Goal: Information Seeking & Learning: Learn about a topic

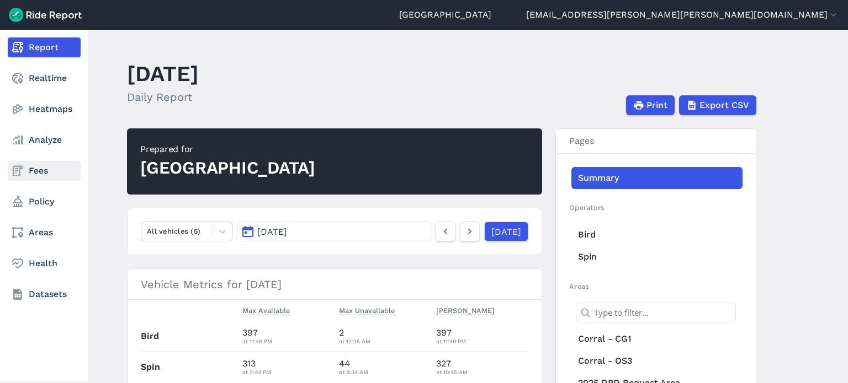
click at [28, 174] on link "Fees" at bounding box center [44, 171] width 73 height 20
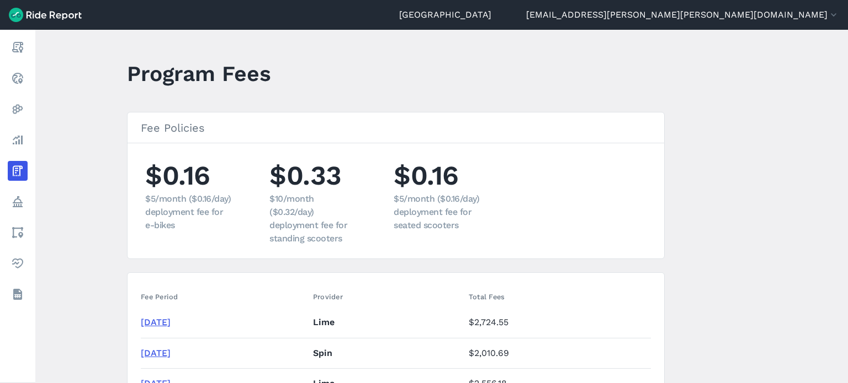
click at [745, 116] on main "Program Fees Fee Policies $0.16 $5/month ($0.16/day) deployment fee for e-bikes…" at bounding box center [441, 207] width 812 height 354
click at [741, 273] on main "Program Fees Fee Policies $0.16 $5/month ($0.16/day) deployment fee for e-bikes…" at bounding box center [441, 207] width 812 height 354
drag, startPoint x: 691, startPoint y: 126, endPoint x: 697, endPoint y: 120, distance: 9.0
click at [691, 126] on main "Program Fees Fee Policies $0.16 $5/month ($0.16/day) deployment fee for e-bikes…" at bounding box center [441, 207] width 812 height 354
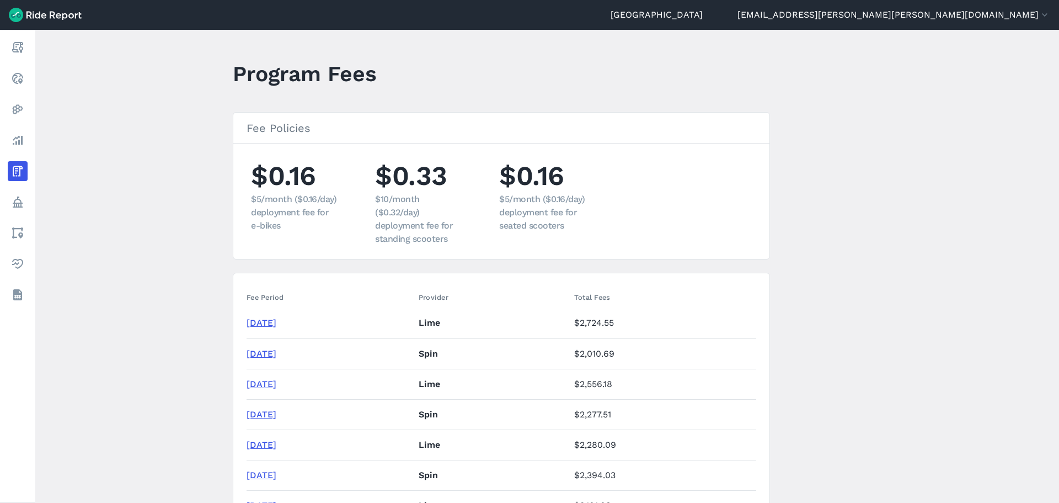
click at [194, 299] on main "Program Fees Fee Policies $0.16 $5/month ($0.16/day) deployment fee for e-bikes…" at bounding box center [547, 266] width 1024 height 473
click at [192, 288] on main "Program Fees Fee Policies $0.16 $5/month ($0.16/day) deployment fee for e-bikes…" at bounding box center [547, 266] width 1024 height 473
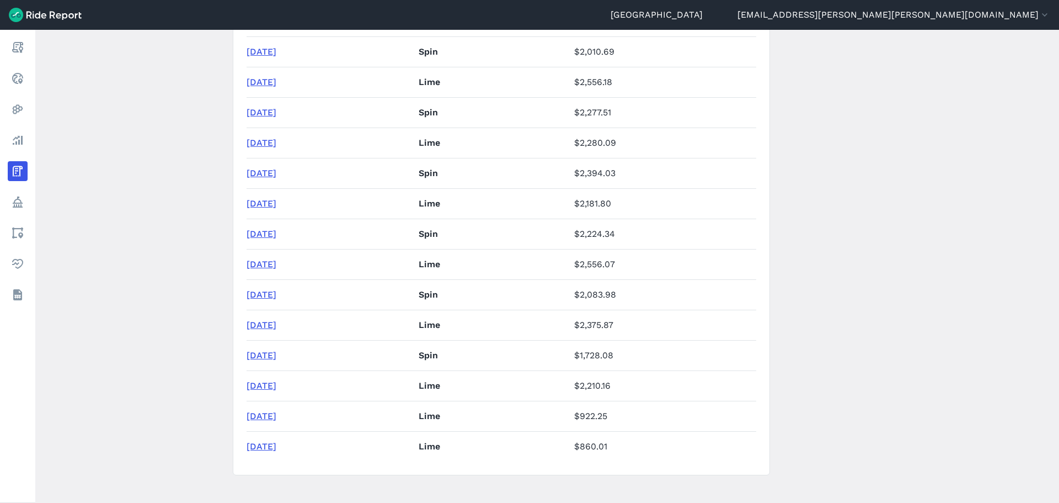
scroll to position [314, 0]
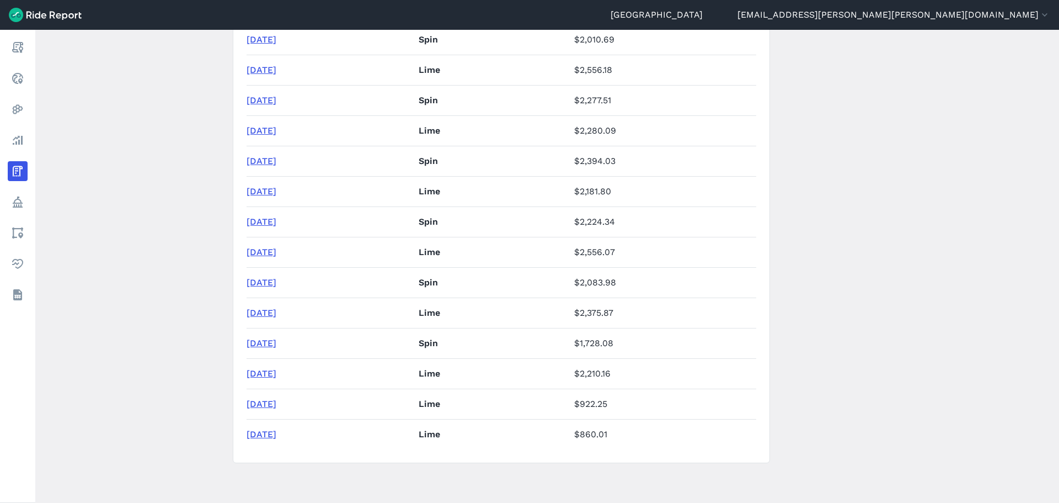
click at [199, 383] on main "Program Fees Fee Policies $0.16 $5/month ($0.16/day) deployment fee for e-bikes…" at bounding box center [547, 266] width 1024 height 473
click at [272, 342] on link "[DATE]" at bounding box center [262, 343] width 30 height 10
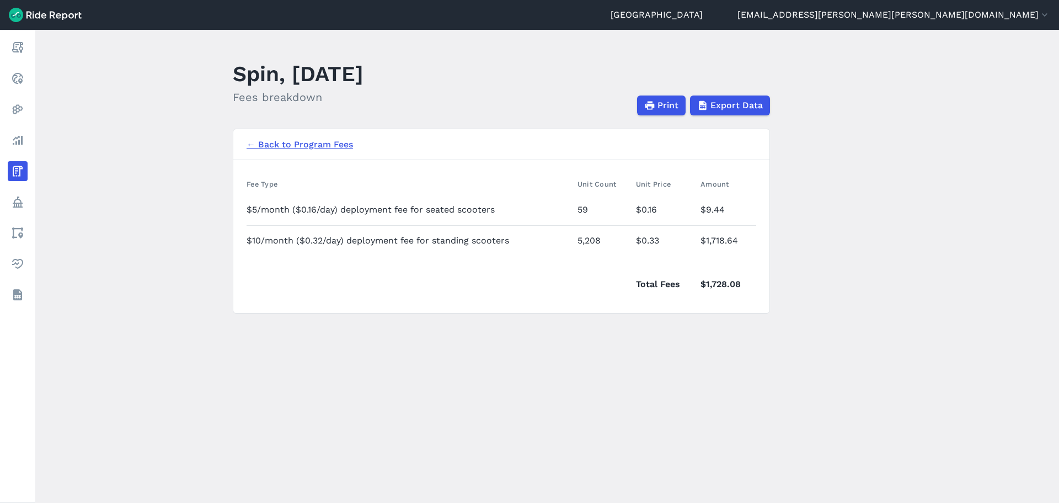
click at [318, 140] on link "← Back to Program Fees" at bounding box center [300, 144] width 106 height 13
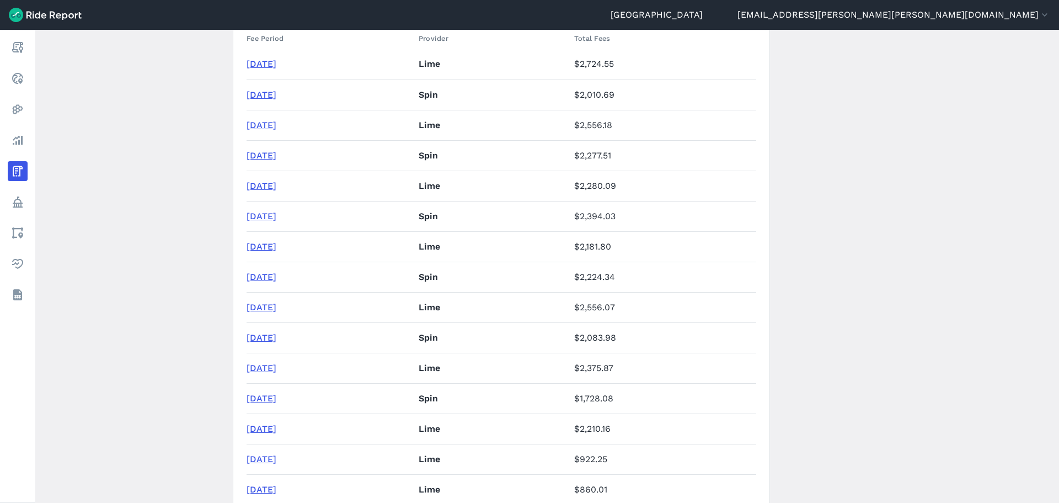
scroll to position [314, 0]
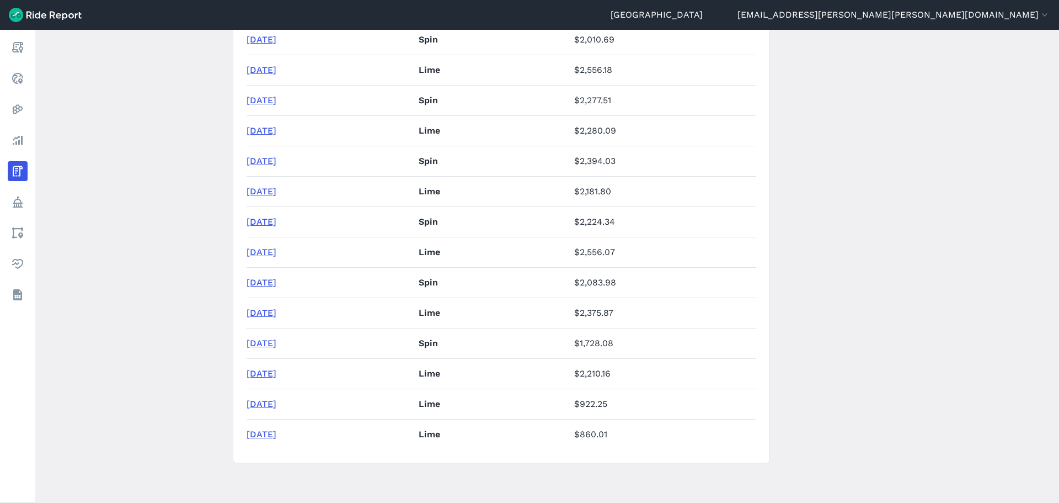
click at [274, 279] on link "[DATE]" at bounding box center [262, 282] width 30 height 10
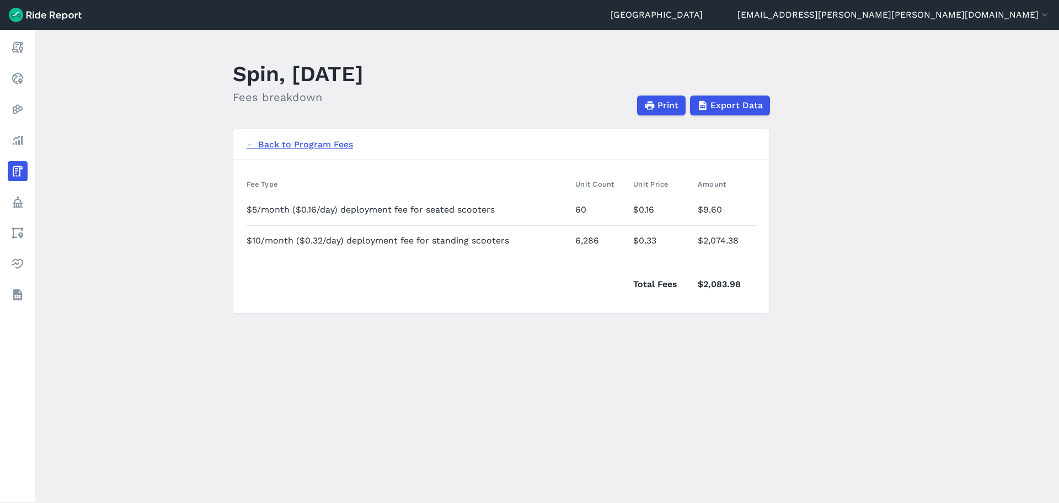
click at [292, 143] on link "← Back to Program Fees" at bounding box center [300, 144] width 106 height 13
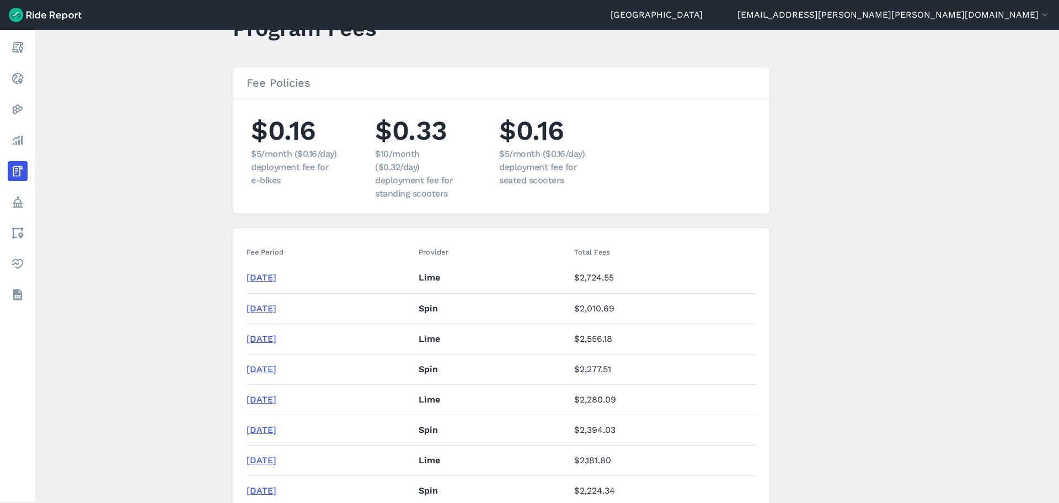
scroll to position [110, 0]
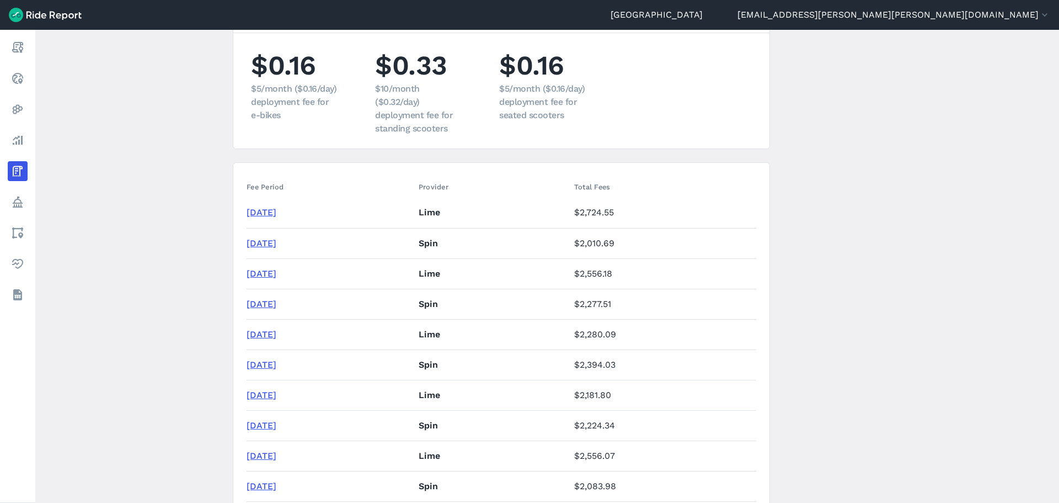
click at [265, 383] on link "[DATE]" at bounding box center [262, 425] width 30 height 10
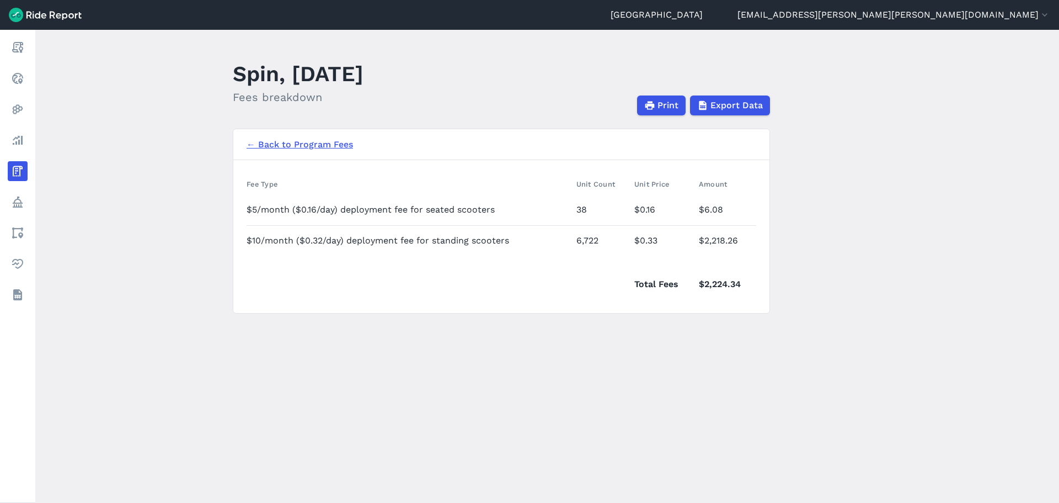
click at [663, 383] on main "Spin, [DATE] Fees breakdown Print Export Data ← Back to Program Fees Fee Type U…" at bounding box center [547, 266] width 1024 height 473
click at [483, 383] on main "Spin, [DATE] Fees breakdown Print Export Data ← Back to Program Fees Fee Type U…" at bounding box center [547, 266] width 1024 height 473
click at [272, 141] on link "← Back to Program Fees" at bounding box center [300, 144] width 106 height 13
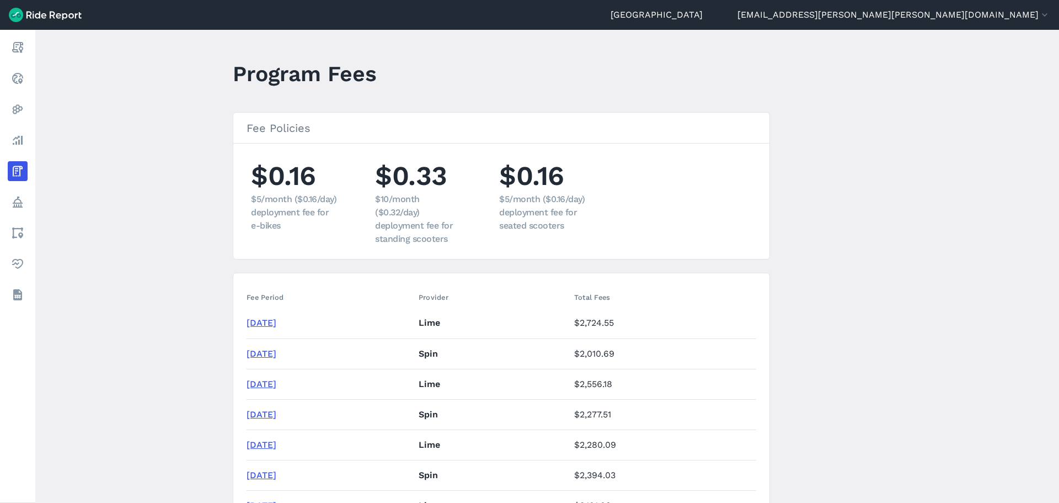
click at [273, 383] on link "[DATE]" at bounding box center [262, 475] width 30 height 10
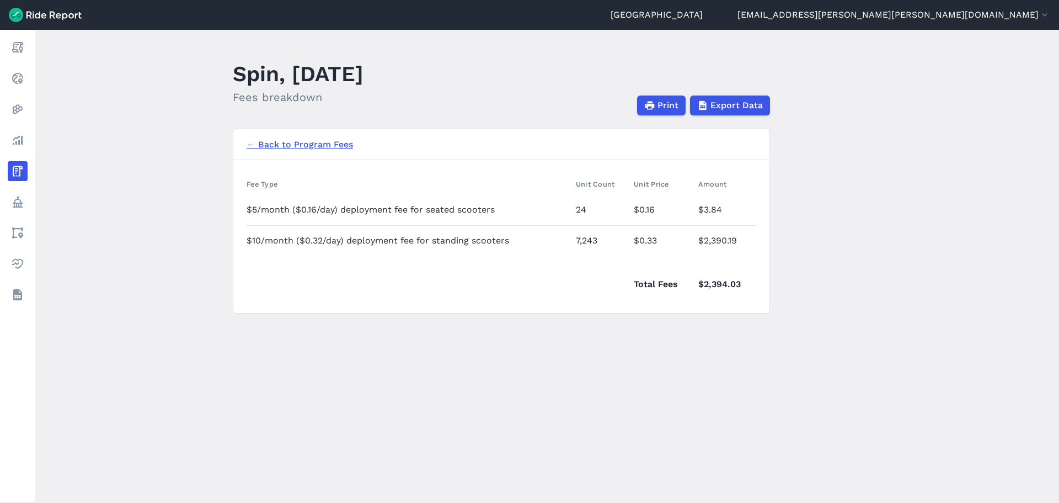
click at [274, 145] on link "← Back to Program Fees" at bounding box center [300, 144] width 106 height 13
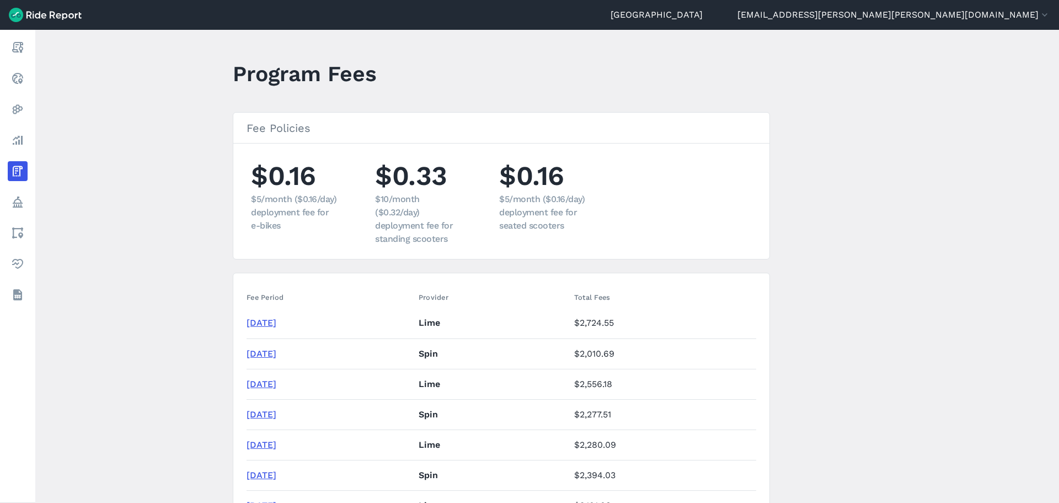
click at [276, 383] on link "[DATE]" at bounding box center [262, 414] width 30 height 10
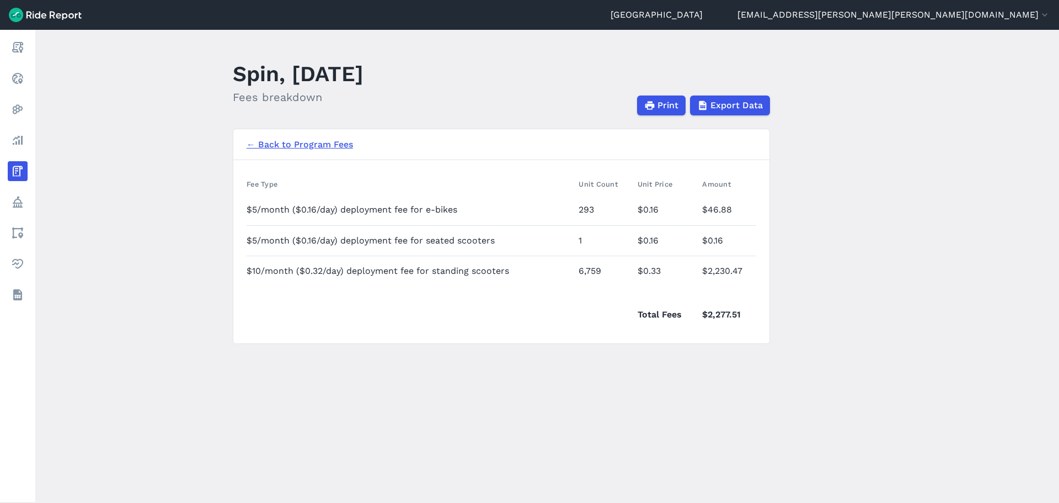
click at [299, 140] on link "← Back to Program Fees" at bounding box center [300, 144] width 106 height 13
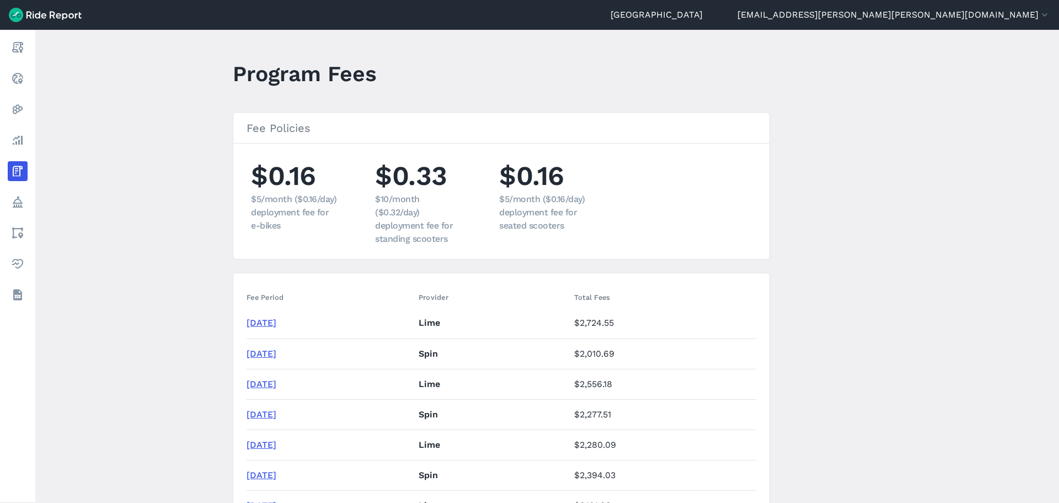
click at [276, 353] on link "[DATE]" at bounding box center [262, 353] width 30 height 10
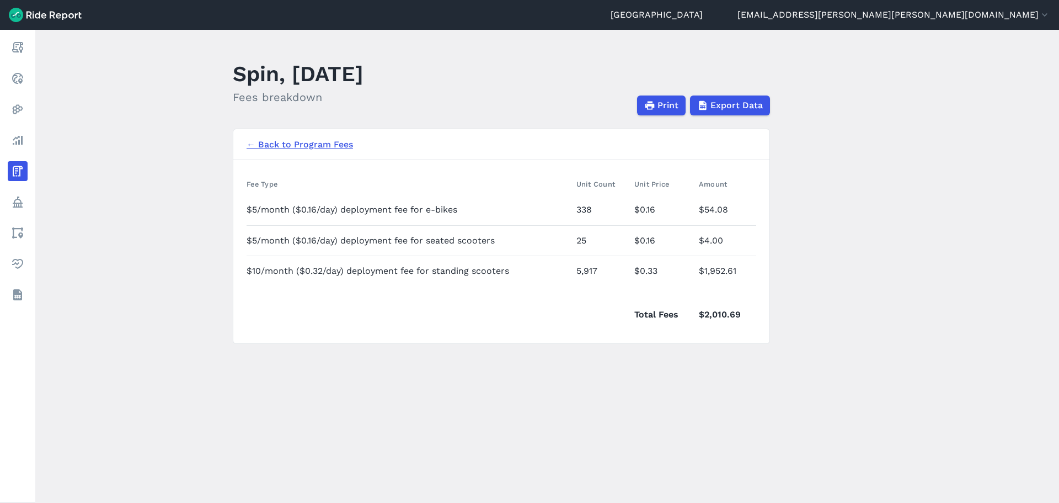
click at [268, 143] on link "← Back to Program Fees" at bounding box center [300, 144] width 106 height 13
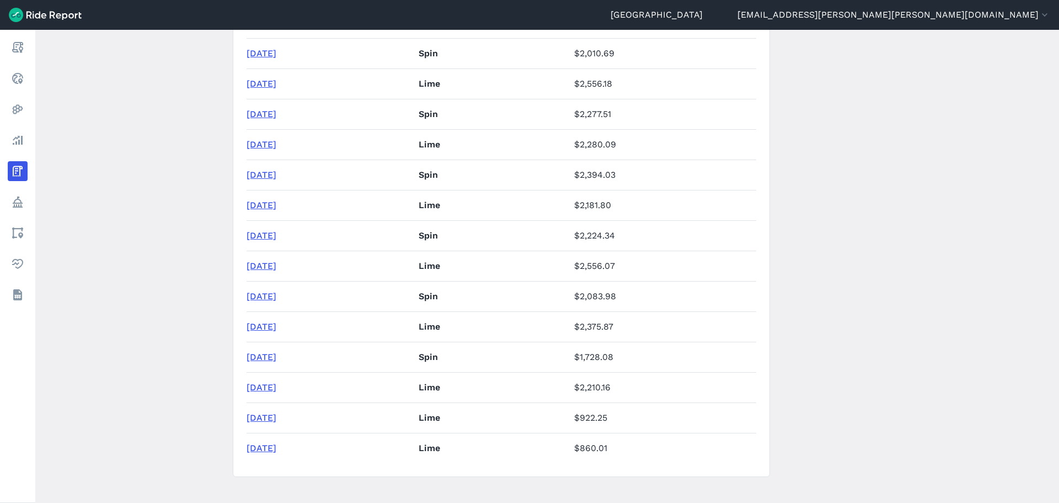
scroll to position [314, 0]
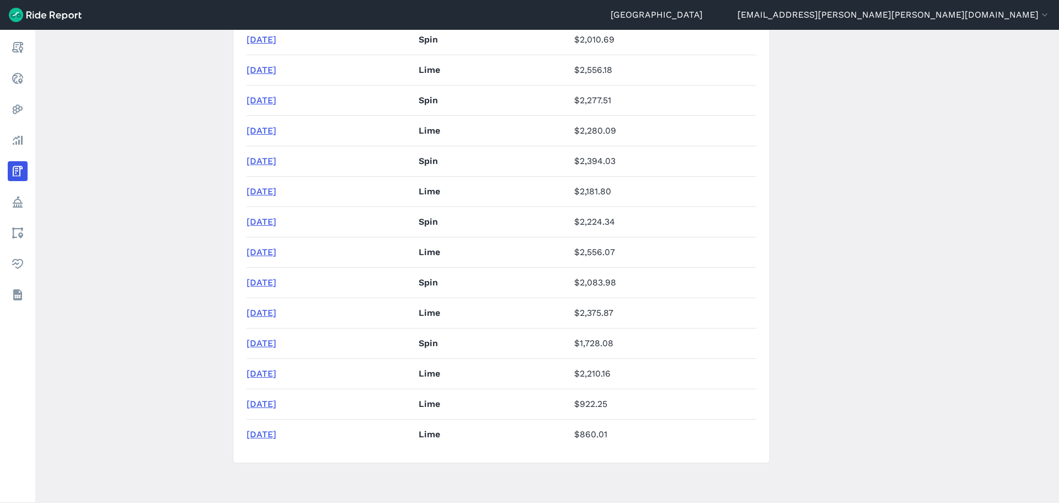
click at [276, 312] on link "[DATE]" at bounding box center [262, 312] width 30 height 10
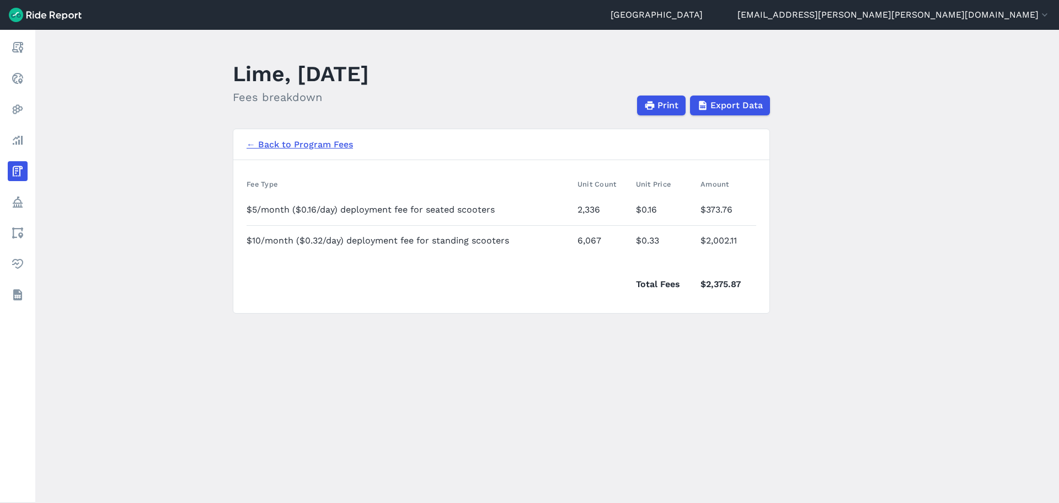
click at [578, 383] on main "Lime, [DATE] Fees breakdown Print Export Data ← Back to Program Fees Fee Type U…" at bounding box center [547, 266] width 1024 height 473
click at [271, 144] on link "← Back to Program Fees" at bounding box center [300, 144] width 106 height 13
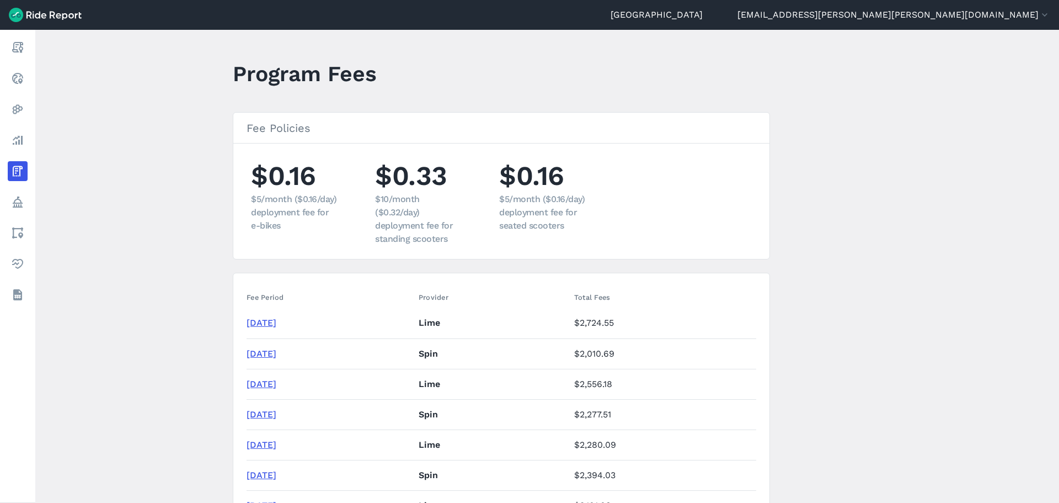
scroll to position [314, 0]
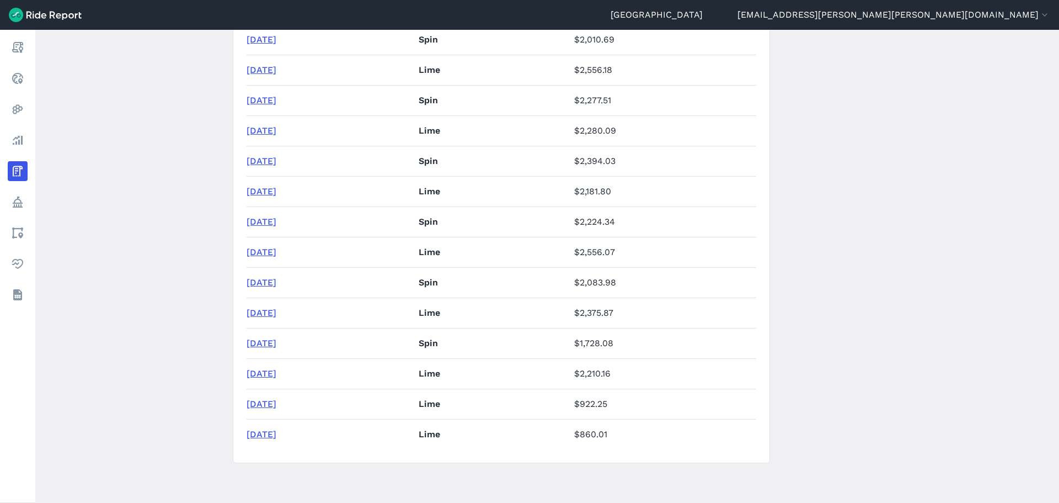
click at [272, 249] on link "[DATE]" at bounding box center [262, 252] width 30 height 10
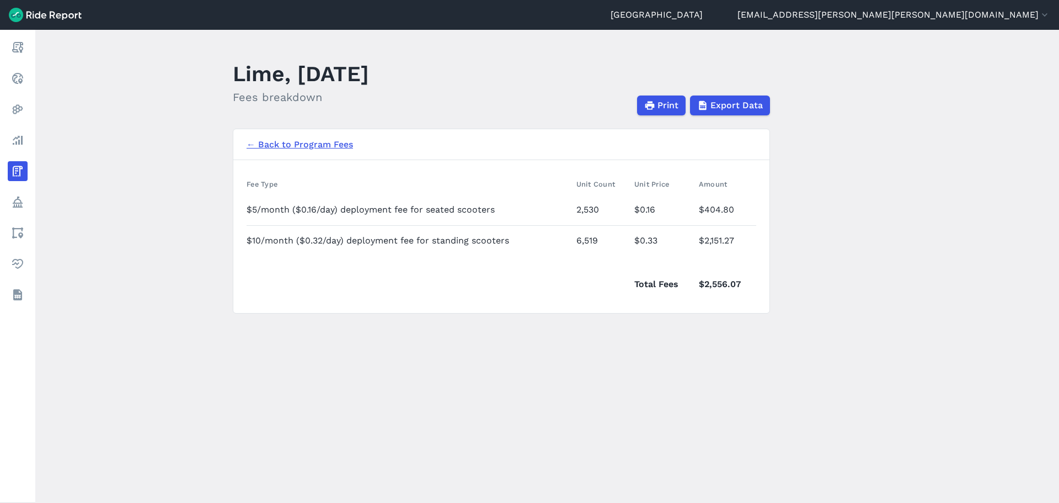
click at [335, 145] on link "← Back to Program Fees" at bounding box center [300, 144] width 106 height 13
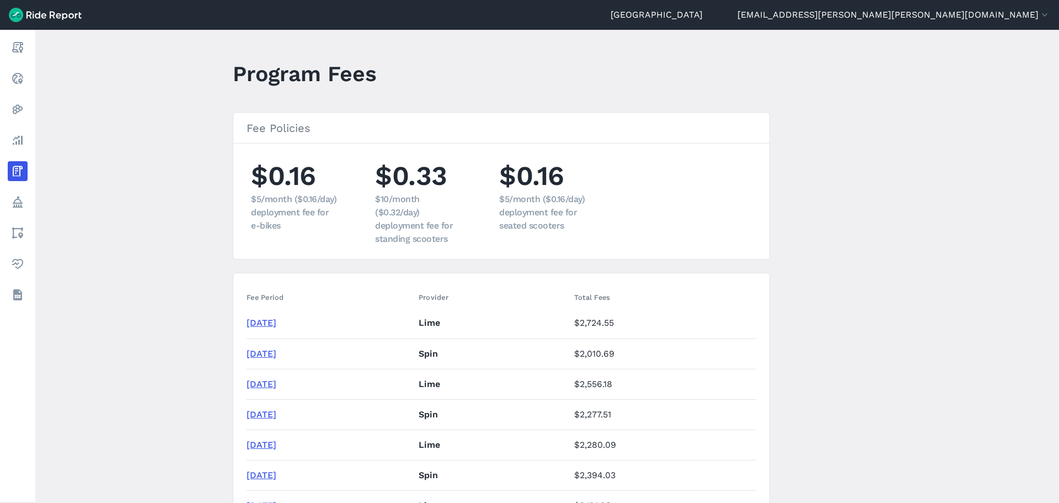
scroll to position [55, 0]
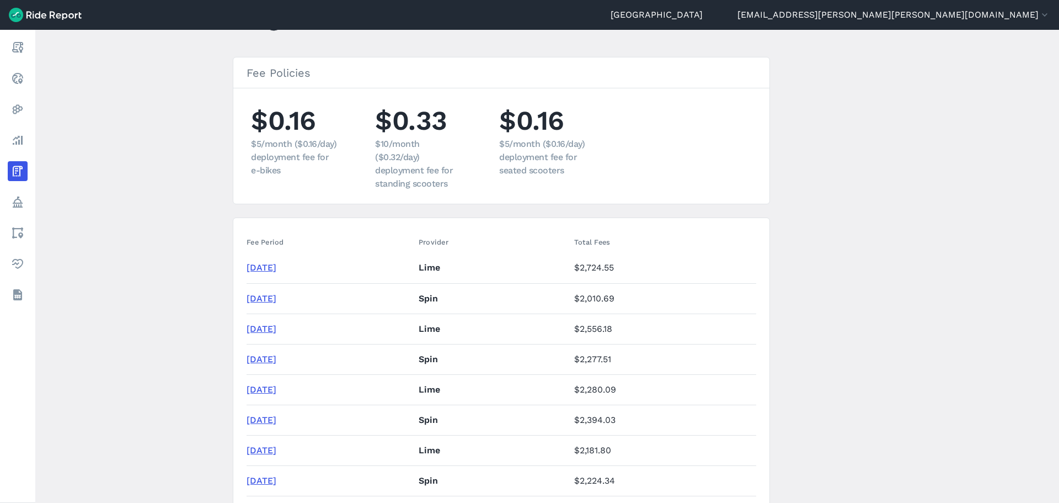
click at [274, 383] on link "[DATE]" at bounding box center [262, 450] width 30 height 10
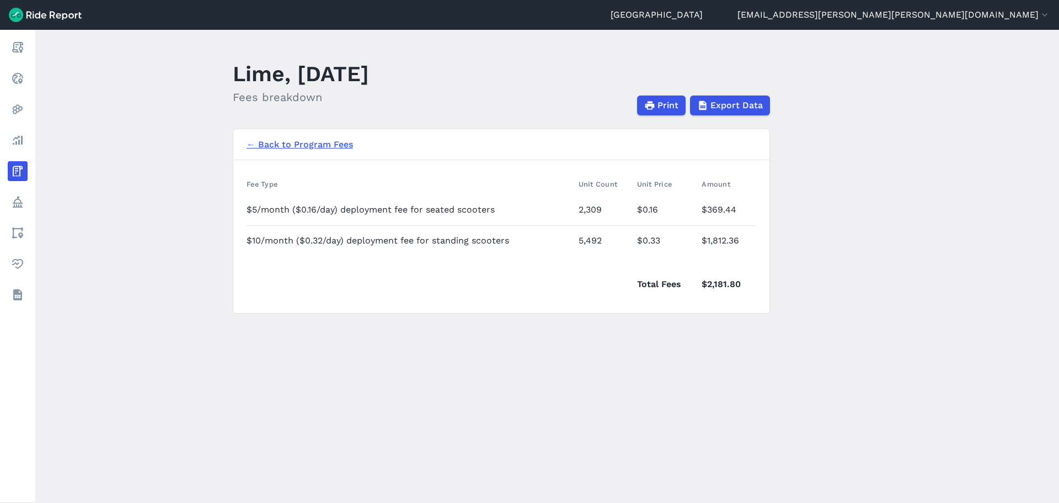
click at [332, 144] on link "← Back to Program Fees" at bounding box center [300, 144] width 106 height 13
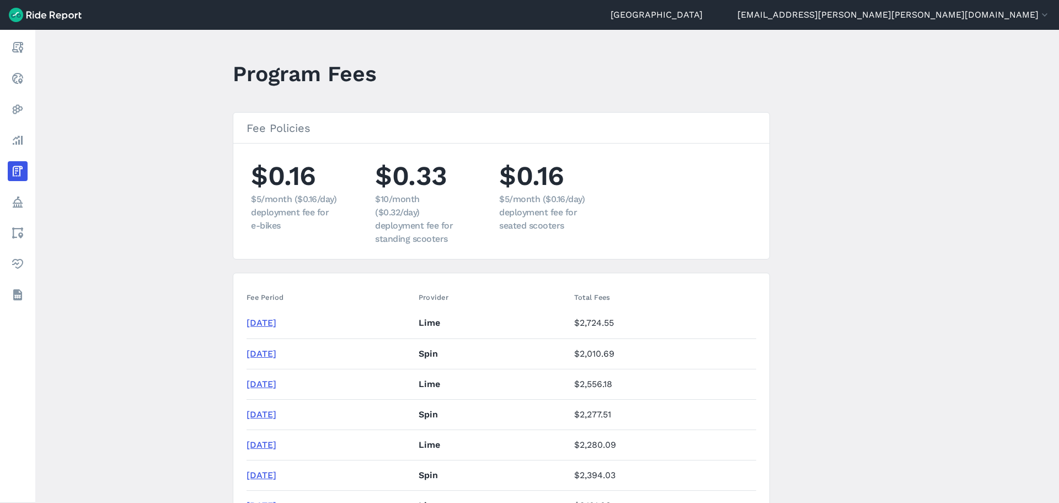
click at [269, 383] on link "[DATE]" at bounding box center [262, 444] width 30 height 10
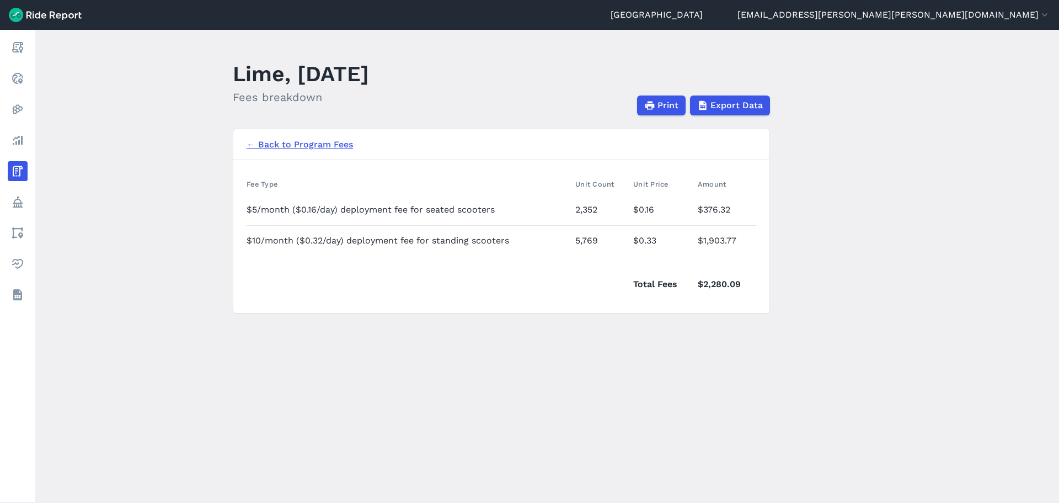
click at [289, 145] on link "← Back to Program Fees" at bounding box center [300, 144] width 106 height 13
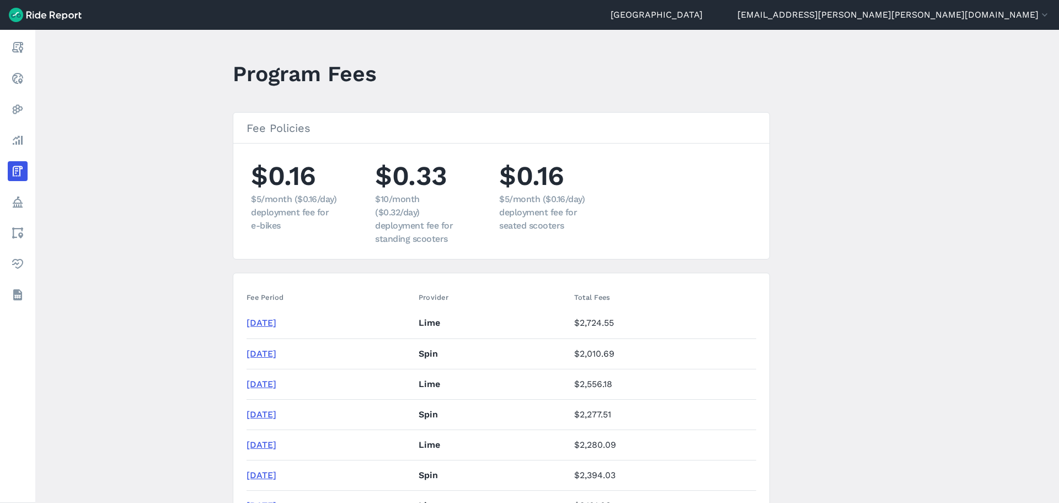
click at [276, 382] on link "[DATE]" at bounding box center [262, 384] width 30 height 10
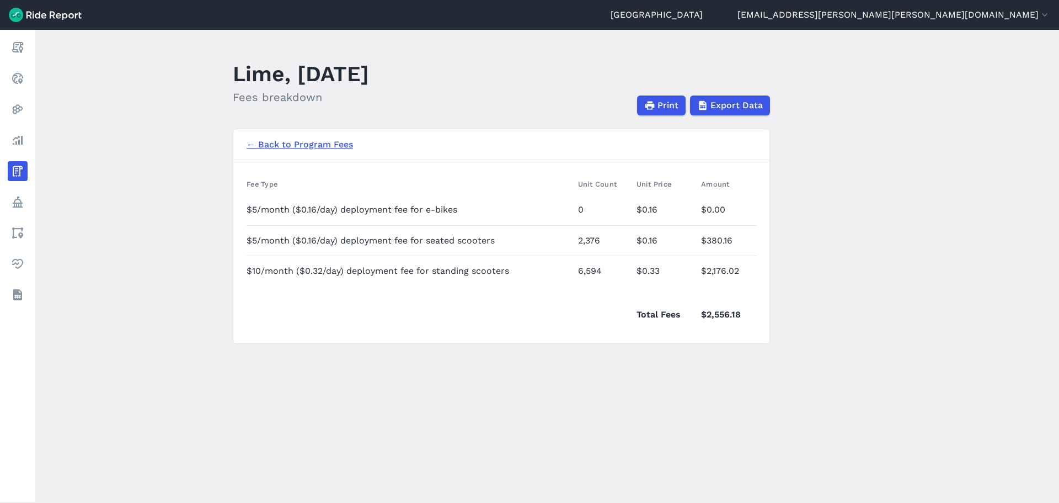
click at [264, 138] on link "← Back to Program Fees" at bounding box center [300, 144] width 106 height 13
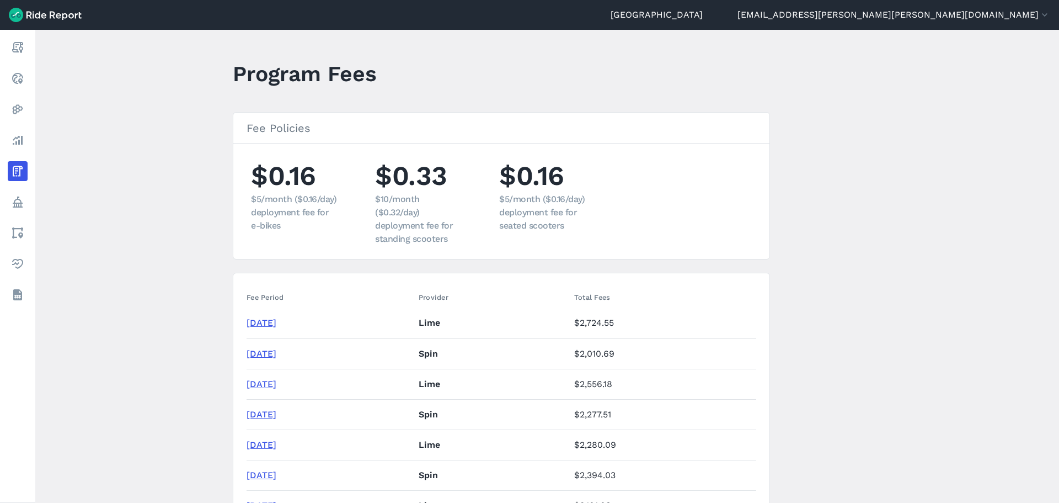
click at [276, 318] on link "[DATE]" at bounding box center [262, 322] width 30 height 10
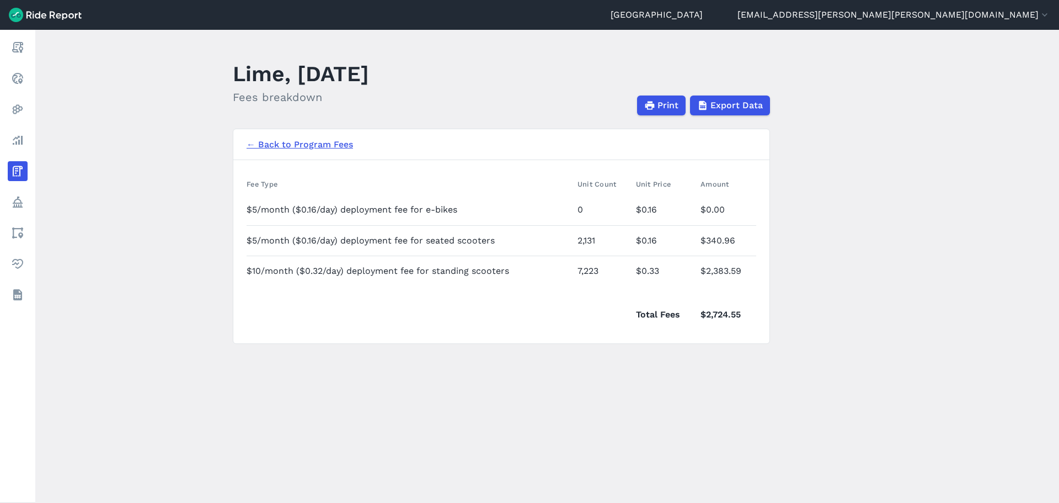
click at [294, 383] on main "Lime, [DATE] Fees breakdown Print Export Data ← Back to Program Fees Fee Type U…" at bounding box center [547, 266] width 1024 height 473
click at [664, 105] on span "Print" at bounding box center [667, 105] width 21 height 13
click at [237, 383] on main "Lime, [DATE] Fees breakdown Print Export Data ← Back to Program Fees Fee Type U…" at bounding box center [547, 266] width 1024 height 473
click at [269, 146] on link "← Back to Program Fees" at bounding box center [300, 144] width 106 height 13
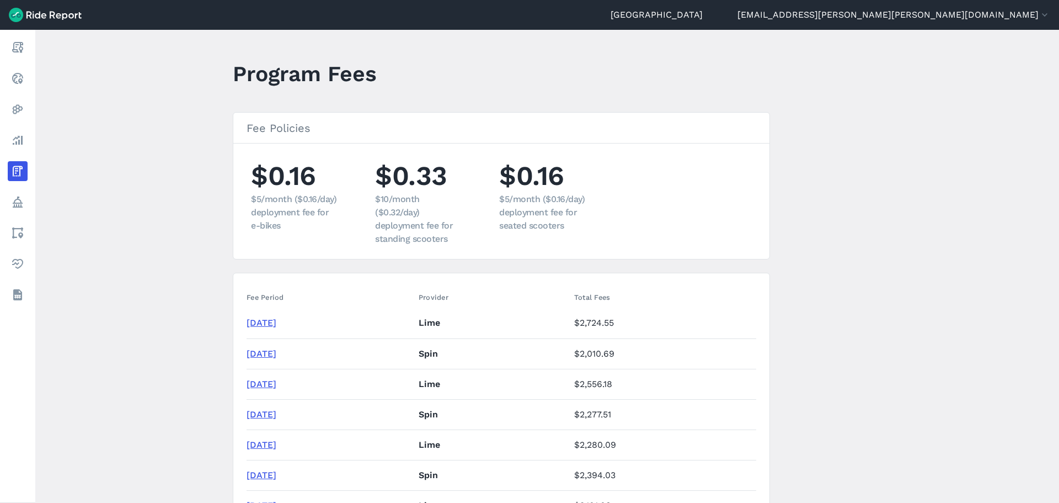
click at [276, 353] on link "[DATE]" at bounding box center [262, 353] width 30 height 10
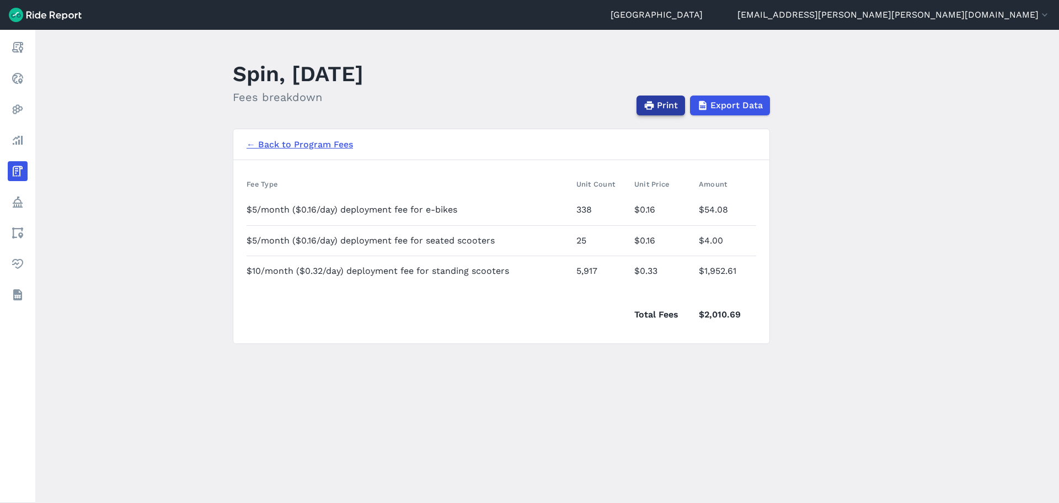
click at [675, 104] on span "Print" at bounding box center [667, 105] width 21 height 13
click at [387, 383] on main "Spin, [DATE] Fees breakdown Print Export Data ← Back to Program Fees Fee Type U…" at bounding box center [547, 266] width 1024 height 473
click at [353, 383] on main "Spin, [DATE] Fees breakdown Print Export Data ← Back to Program Fees Fee Type U…" at bounding box center [547, 266] width 1024 height 473
click at [571, 383] on main "Spin, [DATE] Fees breakdown Print Export Data ← Back to Program Fees Fee Type U…" at bounding box center [547, 266] width 1024 height 473
click at [847, 201] on main "Spin, [DATE] Fees breakdown Print Export Data ← Back to Program Fees Fee Type U…" at bounding box center [547, 266] width 1024 height 473
